Goal: Find specific page/section: Find specific page/section

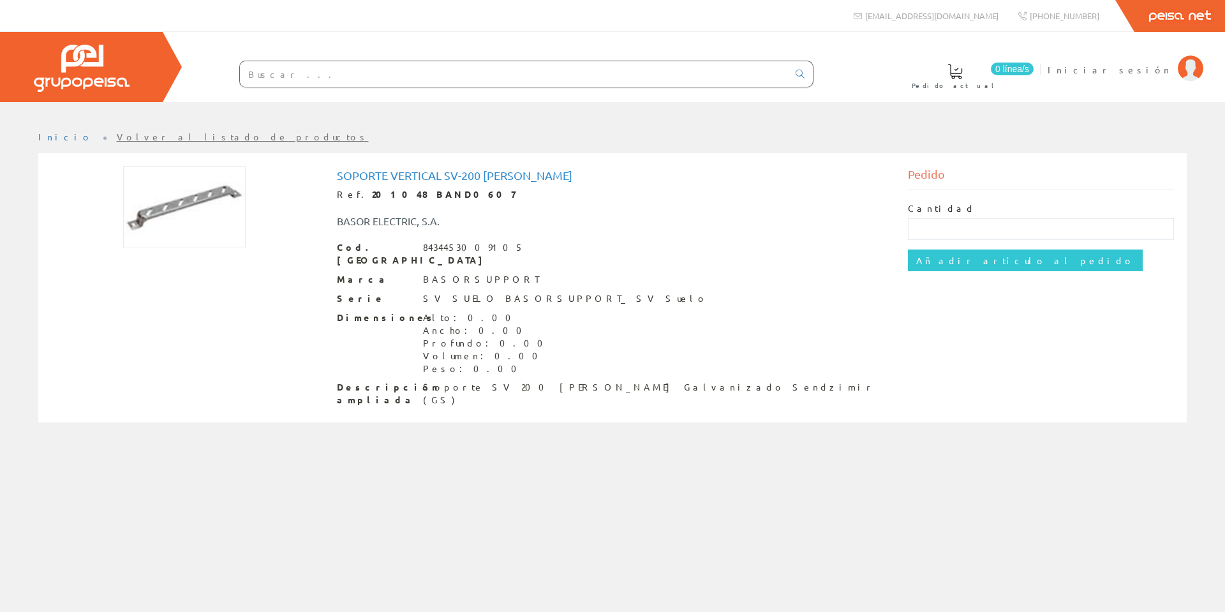
click at [260, 75] on input "text" at bounding box center [514, 74] width 548 height 26
paste input "SOPORTE RAPIDO C-SHO 150 GS"
type input "SOPORTE RAPIDO C-SHO 150 GS"
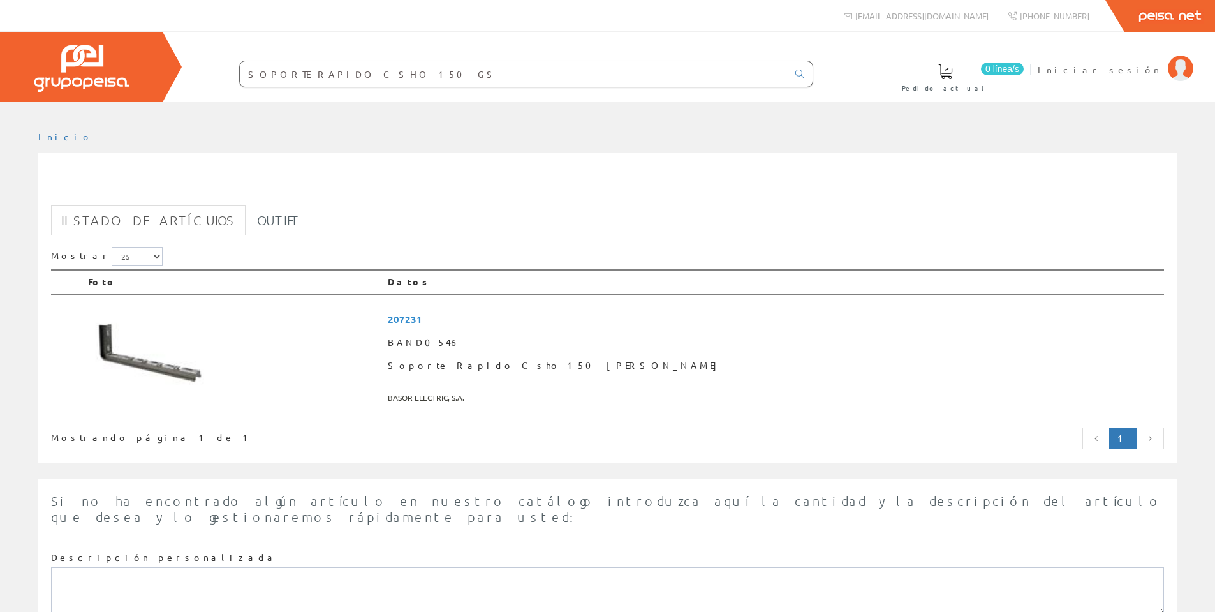
drag, startPoint x: 403, startPoint y: 75, endPoint x: 119, endPoint y: 63, distance: 284.2
click at [119, 63] on div "0 línea/s Pedido actual Iniciar sesión" at bounding box center [607, 67] width 1215 height 70
paste input "VERTICAL SV150"
type input "SOPORTE VERTICAL SV150GS"
